Goal: Obtain resource: Download file/media

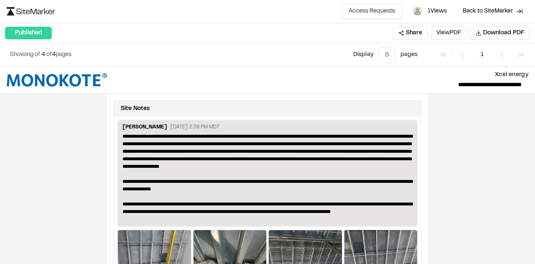
click at [438, 30] on button "View PDF" at bounding box center [449, 32] width 36 height 13
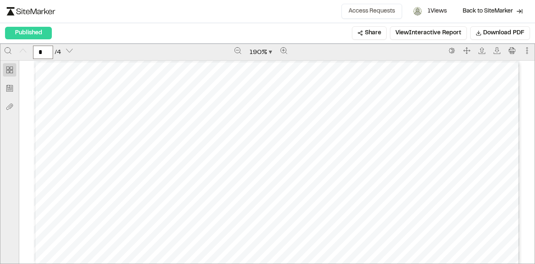
drag, startPoint x: 302, startPoint y: 207, endPoint x: 265, endPoint y: 196, distance: 38.1
drag, startPoint x: 240, startPoint y: 196, endPoint x: 224, endPoint y: 196, distance: 15.9
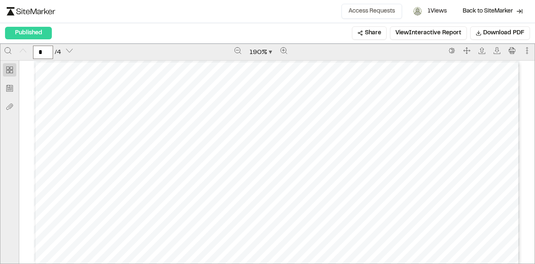
drag, startPoint x: 302, startPoint y: 146, endPoint x: 243, endPoint y: 81, distance: 88.2
click at [243, 81] on div "Prepared by Brock Riutta - 2 - Created with SiteMarker" at bounding box center [277, 72] width 486 height 629
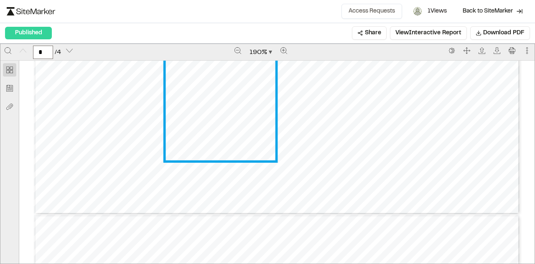
click at [242, 149] on link "Page 1" at bounding box center [221, 101] width 110 height 116
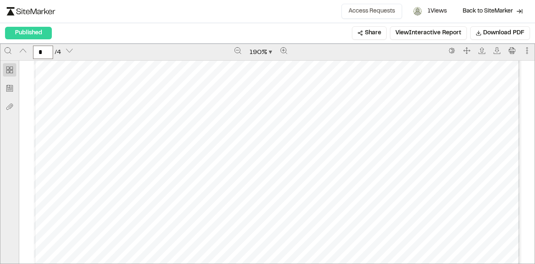
scroll to position [876, 0]
type input "*"
click at [428, 12] on span "1 Views" at bounding box center [437, 11] width 19 height 9
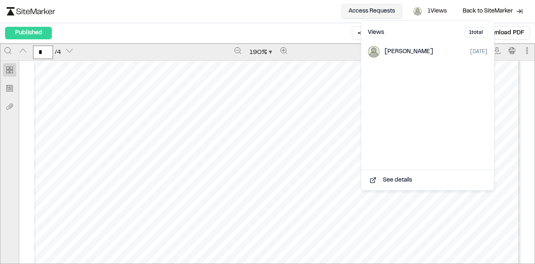
click at [365, 12] on button "Access Requests" at bounding box center [372, 11] width 61 height 15
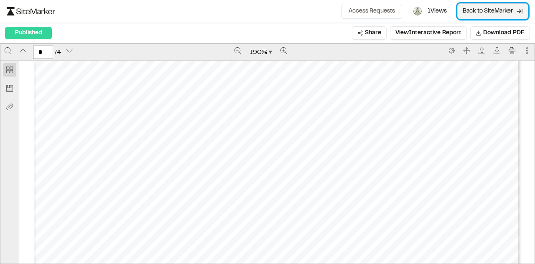
click at [473, 10] on span "Back to SiteMarker" at bounding box center [488, 11] width 50 height 8
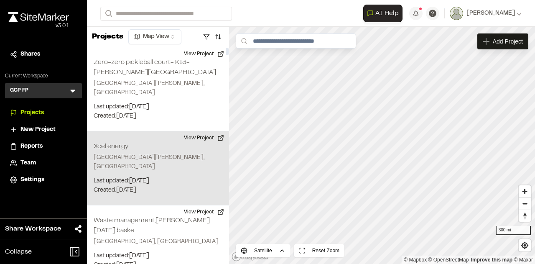
click at [175, 177] on div "Xcel energy St Paul, MN Last updated: Sep 22, 2025 Budget: $ Created: Sep 16, 2…" at bounding box center [158, 168] width 142 height 74
click at [179, 176] on p "Last updated: Sep 22, 2025" at bounding box center [158, 180] width 129 height 9
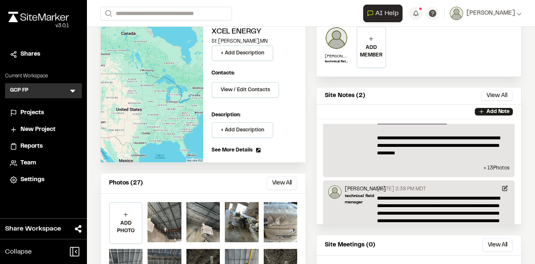
scroll to position [92, 0]
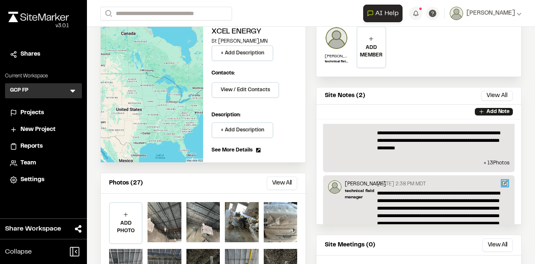
click at [502, 180] on icon at bounding box center [505, 183] width 6 height 6
click at [493, 179] on div "Update Note Click to upload photos or drag and drop Save Cancel" at bounding box center [267, 139] width 535 height 264
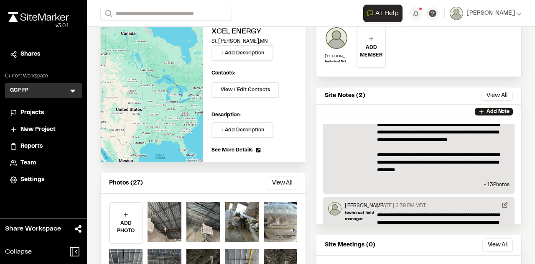
scroll to position [0, 0]
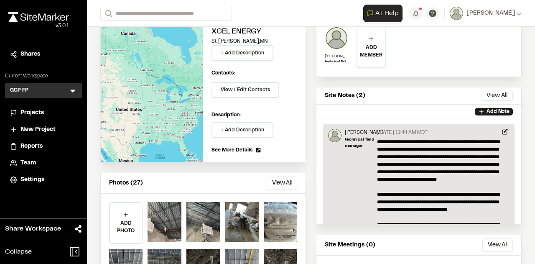
click at [493, 179] on p "**********" at bounding box center [440, 194] width 126 height 113
